Goal: Information Seeking & Learning: Learn about a topic

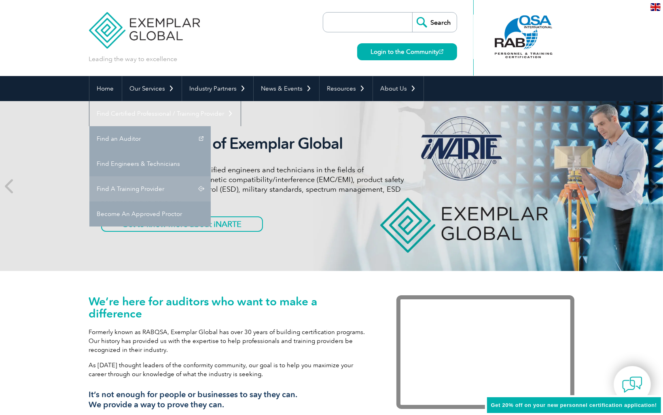
click at [211, 176] on link "Find A Training Provider" at bounding box center [149, 188] width 121 height 25
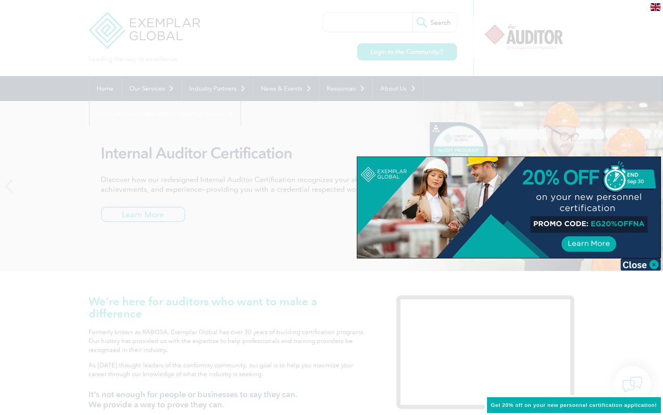
click at [587, 137] on div at bounding box center [331, 207] width 663 height 415
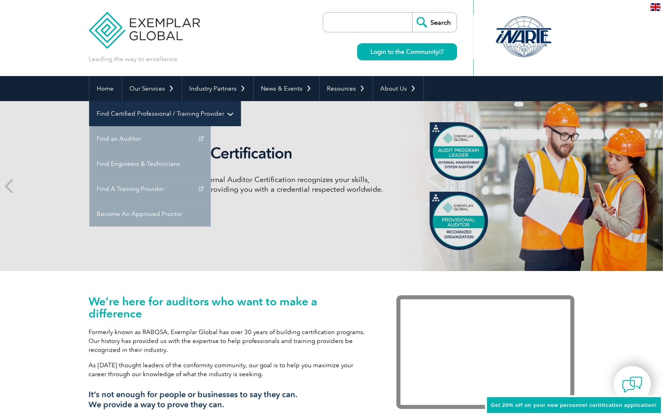
click at [241, 101] on link "Find Certified Professional / Training Provider" at bounding box center [164, 113] width 151 height 25
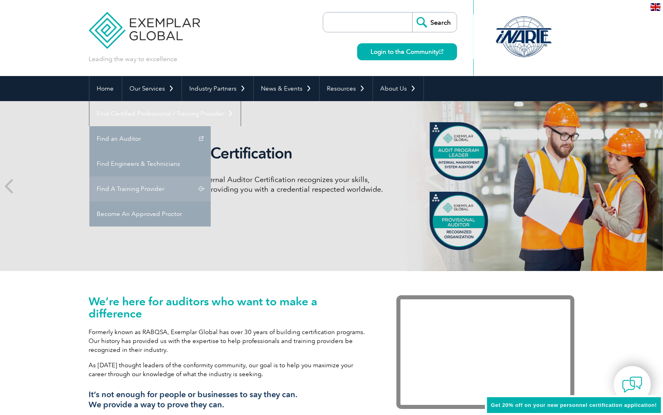
click at [211, 176] on link "Find A Training Provider" at bounding box center [149, 188] width 121 height 25
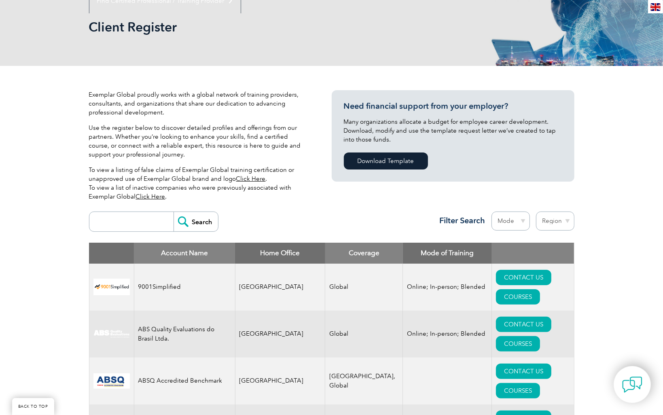
scroll to position [81, 0]
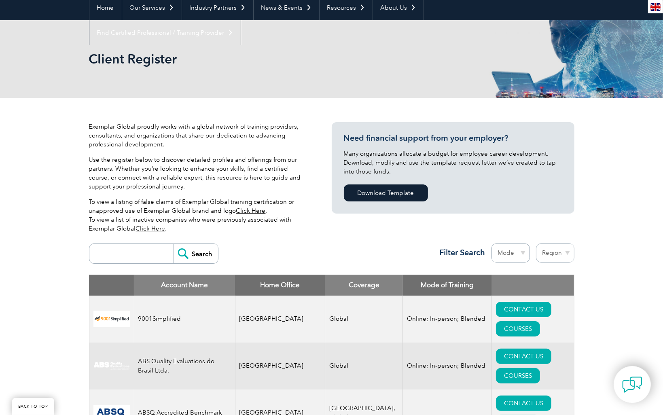
click at [555, 253] on select "Region [GEOGRAPHIC_DATA] [GEOGRAPHIC_DATA] [GEOGRAPHIC_DATA] [GEOGRAPHIC_DATA] …" at bounding box center [555, 252] width 38 height 19
select select "[GEOGRAPHIC_DATA]"
click at [536, 243] on select "Region [GEOGRAPHIC_DATA] [GEOGRAPHIC_DATA] [GEOGRAPHIC_DATA] [GEOGRAPHIC_DATA] …" at bounding box center [555, 252] width 38 height 19
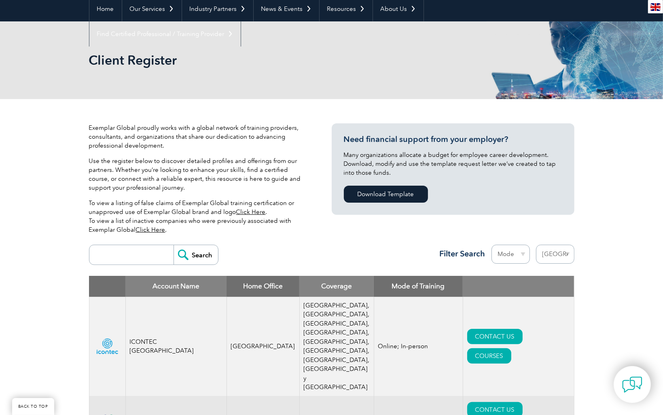
scroll to position [162, 0]
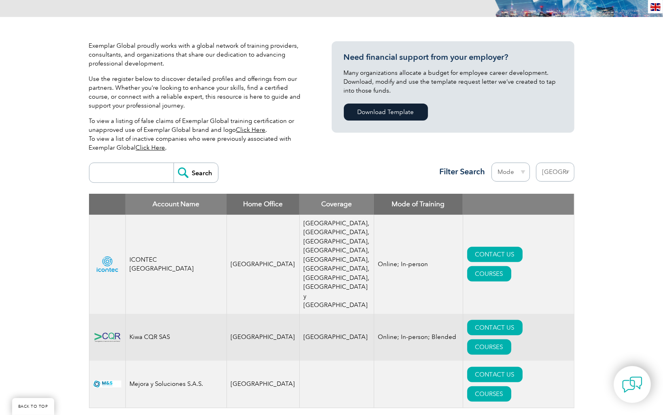
click at [551, 175] on select "Region [GEOGRAPHIC_DATA] [GEOGRAPHIC_DATA] [GEOGRAPHIC_DATA] [GEOGRAPHIC_DATA] …" at bounding box center [555, 172] width 38 height 19
select select "[GEOGRAPHIC_DATA]"
click at [536, 163] on select "Region [GEOGRAPHIC_DATA] [GEOGRAPHIC_DATA] [GEOGRAPHIC_DATA] [GEOGRAPHIC_DATA] …" at bounding box center [555, 172] width 38 height 19
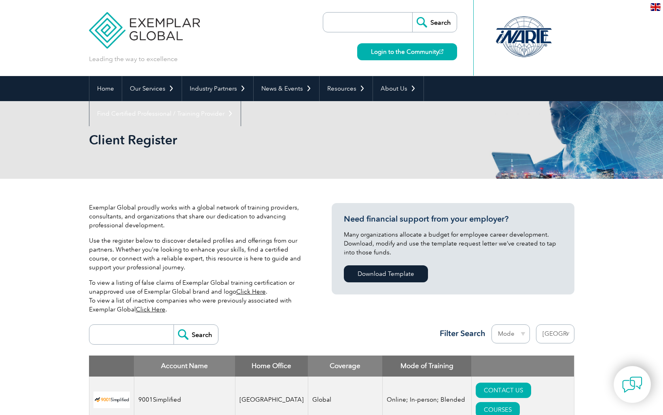
select select "[GEOGRAPHIC_DATA]"
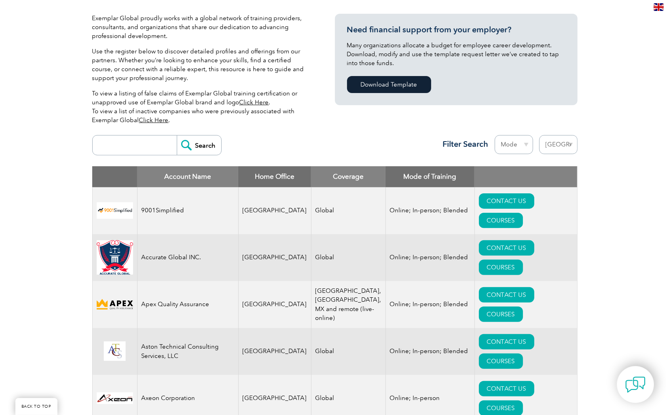
scroll to position [202, 0]
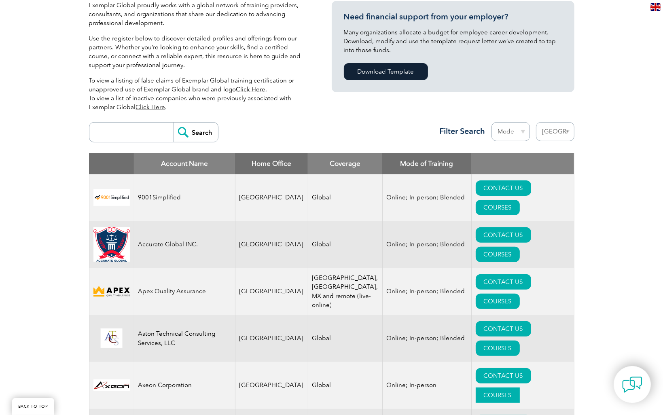
click at [519, 387] on link "COURSES" at bounding box center [497, 394] width 44 height 15
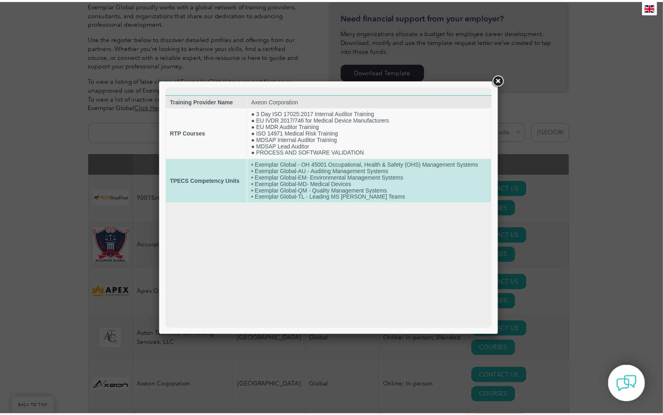
scroll to position [0, 0]
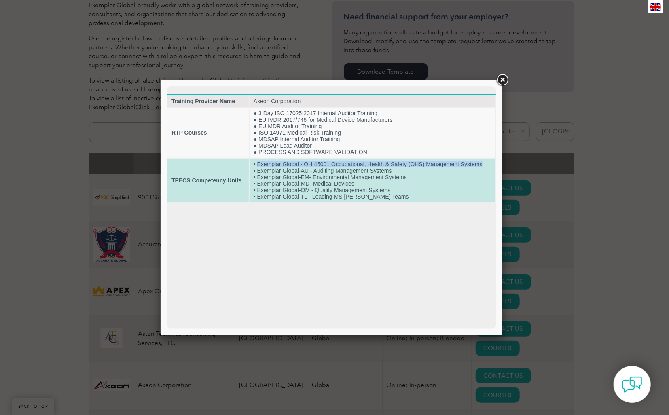
drag, startPoint x: 257, startPoint y: 167, endPoint x: 485, endPoint y: 165, distance: 227.2
click at [485, 165] on td "• Exemplar Global - OH 45001 Occupational, Health & Safety (OHS) Management Sys…" at bounding box center [372, 180] width 246 height 44
drag, startPoint x: 256, startPoint y: 180, endPoint x: 422, endPoint y: 181, distance: 165.7
click at [422, 181] on td "• Exemplar Global - OH 45001 Occupational, Health & Safety (OHS) Management Sys…" at bounding box center [372, 180] width 246 height 44
drag, startPoint x: 258, startPoint y: 173, endPoint x: 401, endPoint y: 173, distance: 143.5
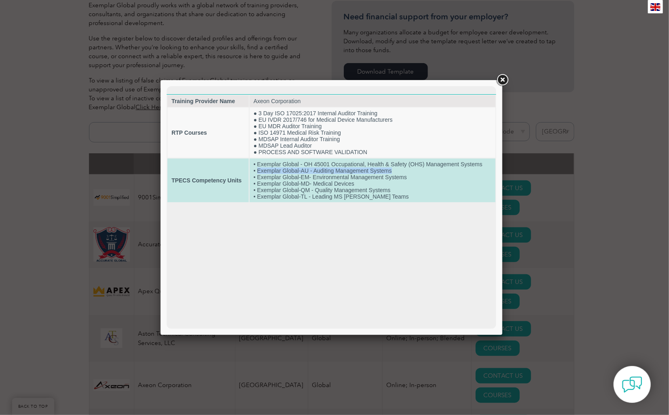
click at [401, 173] on td "• Exemplar Global - OH 45001 Occupational, Health & Safety (OHS) Management Sys…" at bounding box center [372, 180] width 246 height 44
drag, startPoint x: 257, startPoint y: 201, endPoint x: 378, endPoint y: 200, distance: 120.9
click at [378, 200] on td "• Exemplar Global - OH 45001 Occupational, Health & Safety (OHS) Management Sys…" at bounding box center [372, 180] width 246 height 44
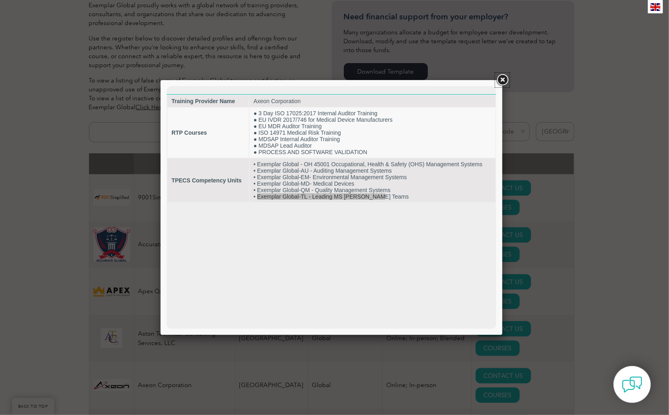
drag, startPoint x: 501, startPoint y: 75, endPoint x: 496, endPoint y: 78, distance: 6.3
click at [501, 76] on link at bounding box center [502, 80] width 15 height 15
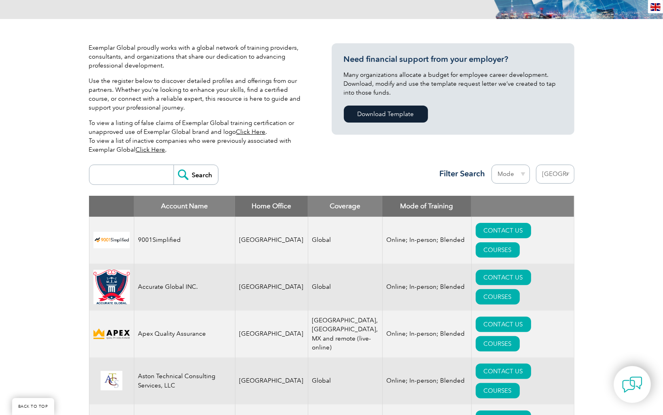
scroll to position [162, 0]
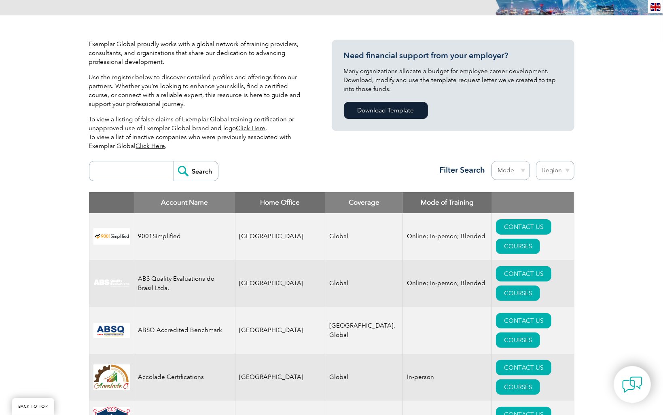
scroll to position [162, 0]
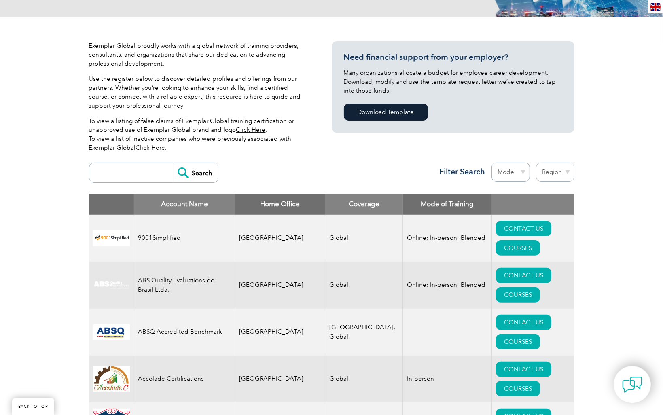
click at [151, 173] on input "search" at bounding box center [133, 172] width 80 height 19
click at [322, 141] on div "Exemplar Global proudly works with a global network of training providers, cons…" at bounding box center [210, 99] width 243 height 117
click at [560, 173] on select "Region Australia Bahrain Bangladesh Brazil Canada Colombia Dominican Republic E…" at bounding box center [555, 172] width 38 height 19
click at [536, 163] on select "Region Australia Bahrain Bangladesh Brazil Canada Colombia Dominican Republic E…" at bounding box center [555, 172] width 38 height 19
click at [513, 173] on select "Mode Online In-person Blended" at bounding box center [510, 172] width 38 height 19
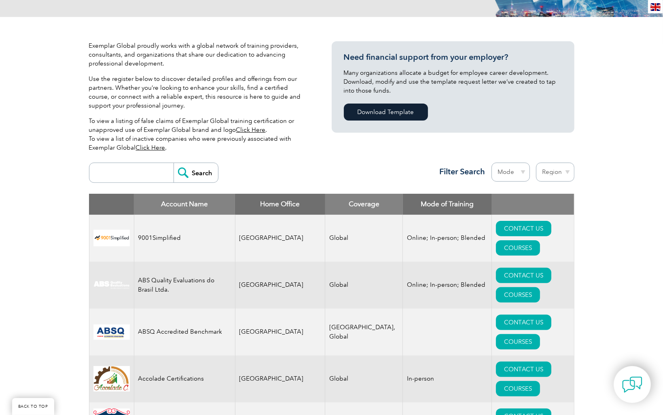
click at [542, 172] on select "Region Australia Bahrain Bangladesh Brazil Canada Colombia Dominican Republic E…" at bounding box center [555, 172] width 38 height 19
click at [536, 163] on select "Region Australia Bahrain Bangladesh Brazil Canada Colombia Dominican Republic E…" at bounding box center [555, 172] width 38 height 19
click at [553, 169] on select "Region Australia Bahrain Bangladesh Brazil Canada Colombia Dominican Republic E…" at bounding box center [555, 172] width 38 height 19
select select "[GEOGRAPHIC_DATA]"
click at [536, 163] on select "Region Australia Bahrain Bangladesh Brazil Canada Colombia Dominican Republic E…" at bounding box center [555, 172] width 38 height 19
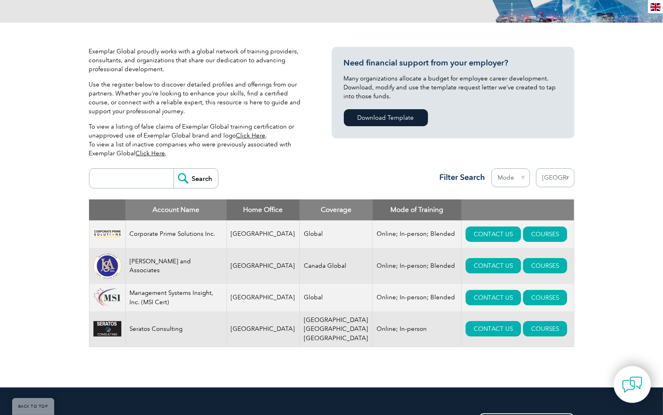
scroll to position [243, 0]
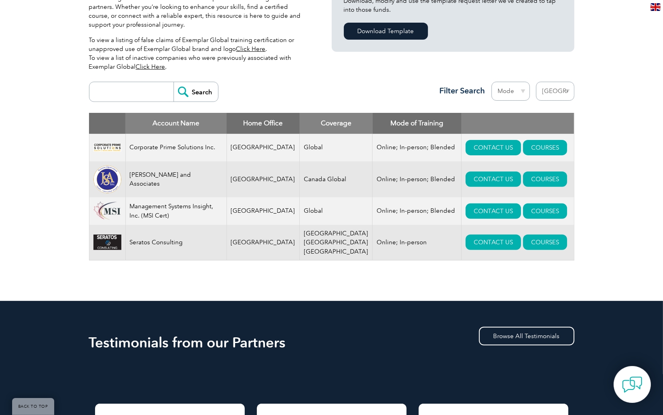
click at [567, 86] on select "Region Australia Bahrain Bangladesh Brazil Canada Colombia Dominican Republic E…" at bounding box center [555, 91] width 38 height 19
select select "[GEOGRAPHIC_DATA]"
click at [536, 82] on select "Region Australia Bahrain Bangladesh Brazil Canada Colombia Dominican Republic E…" at bounding box center [555, 91] width 38 height 19
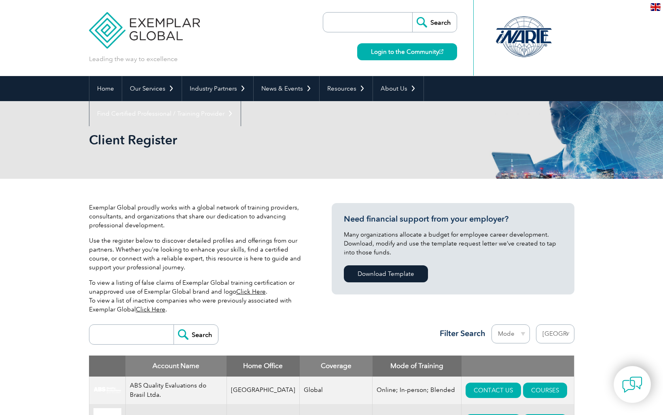
select select "[GEOGRAPHIC_DATA]"
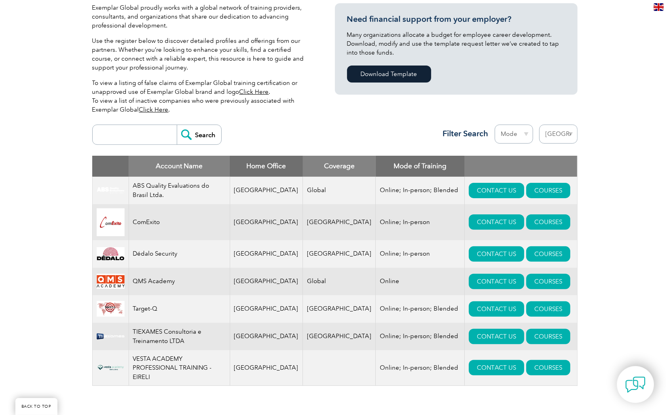
scroll to position [243, 0]
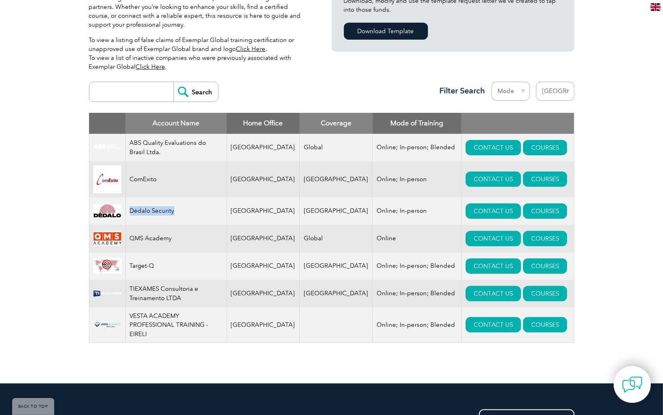
drag, startPoint x: 182, startPoint y: 215, endPoint x: 130, endPoint y: 214, distance: 51.7
click at [130, 214] on td "Dédalo Security" at bounding box center [175, 210] width 101 height 27
click at [523, 182] on link "COURSES" at bounding box center [545, 178] width 44 height 15
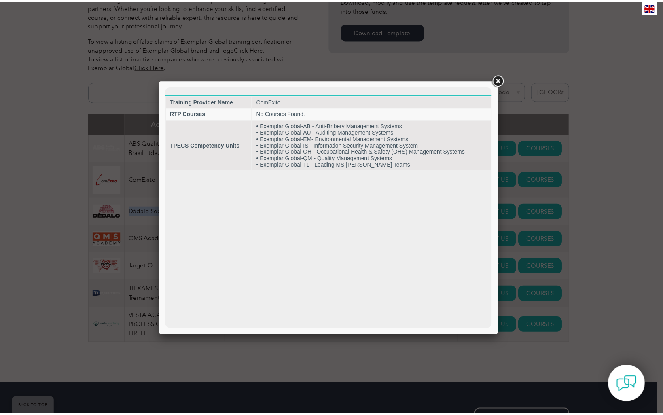
scroll to position [0, 0]
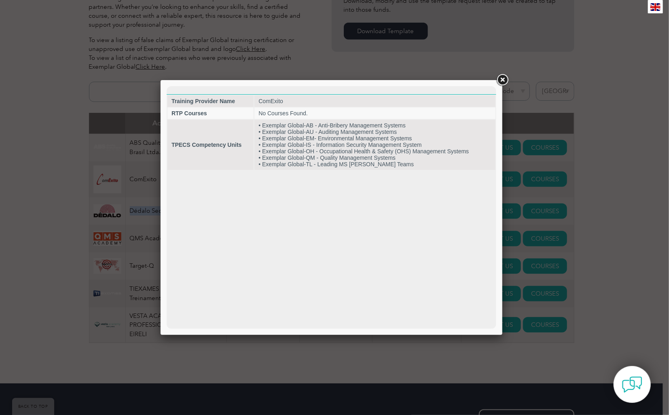
click at [501, 80] on link at bounding box center [502, 80] width 15 height 15
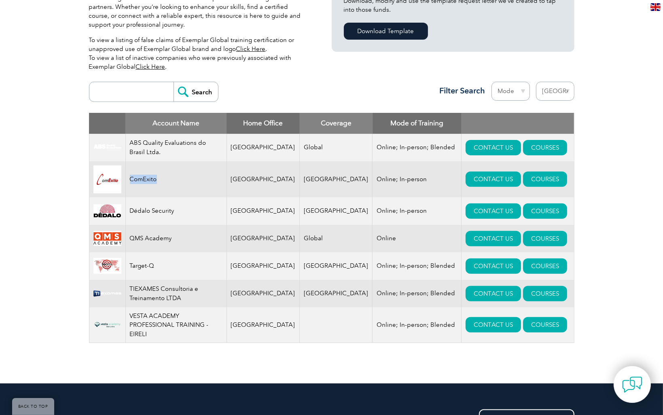
drag, startPoint x: 170, startPoint y: 183, endPoint x: 132, endPoint y: 184, distance: 38.0
click at [132, 184] on td "ComExito" at bounding box center [175, 179] width 101 height 36
copy td "ComExito"
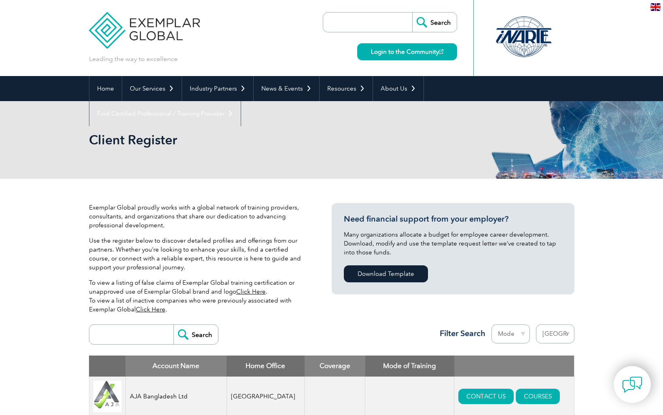
select select "[GEOGRAPHIC_DATA]"
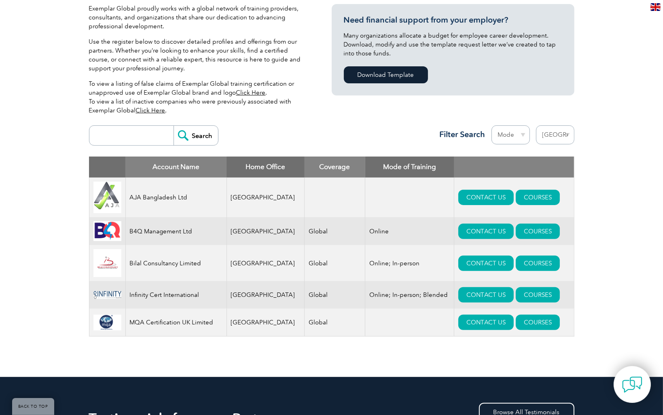
scroll to position [202, 0]
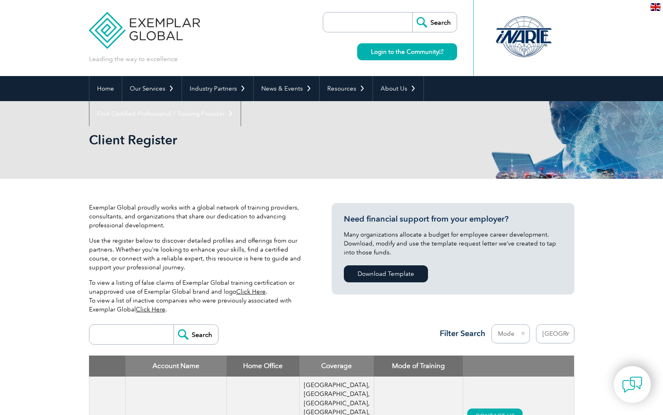
select select "[GEOGRAPHIC_DATA]"
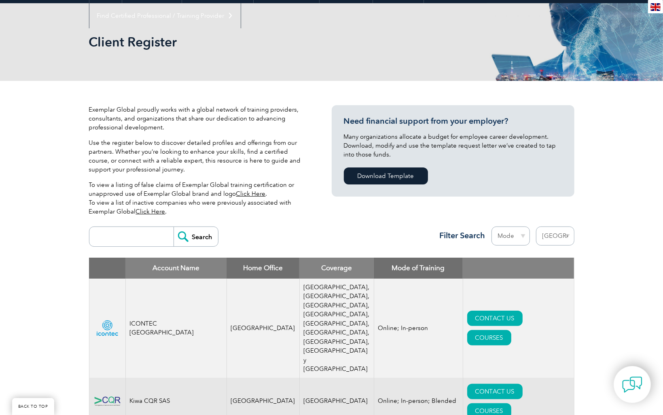
scroll to position [202, 0]
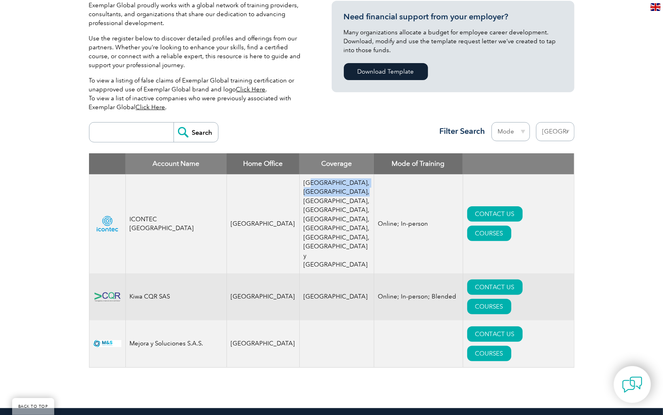
drag, startPoint x: 298, startPoint y: 182, endPoint x: 307, endPoint y: 205, distance: 24.3
click at [307, 205] on td "[GEOGRAPHIC_DATA], [GEOGRAPHIC_DATA], [GEOGRAPHIC_DATA], [GEOGRAPHIC_DATA], [GE…" at bounding box center [336, 223] width 74 height 99
click at [192, 211] on td "ICONTEC [GEOGRAPHIC_DATA]" at bounding box center [175, 223] width 101 height 99
drag, startPoint x: 190, startPoint y: 207, endPoint x: 131, endPoint y: 213, distance: 60.1
click at [131, 213] on td "ICONTEC [GEOGRAPHIC_DATA]" at bounding box center [175, 223] width 101 height 99
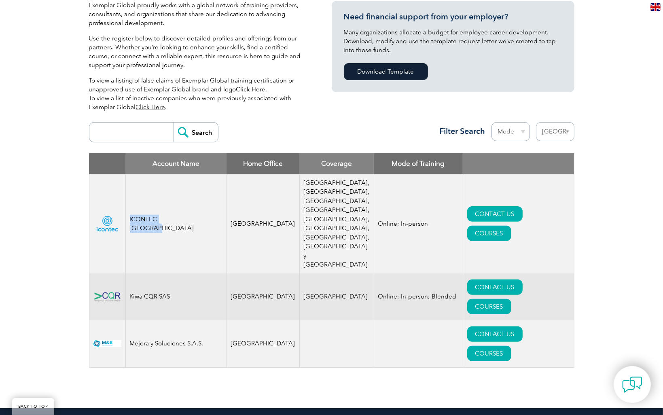
drag, startPoint x: 131, startPoint y: 213, endPoint x: 146, endPoint y: 210, distance: 15.2
copy td "ICONTEC [GEOGRAPHIC_DATA]"
